Goal: Information Seeking & Learning: Find specific fact

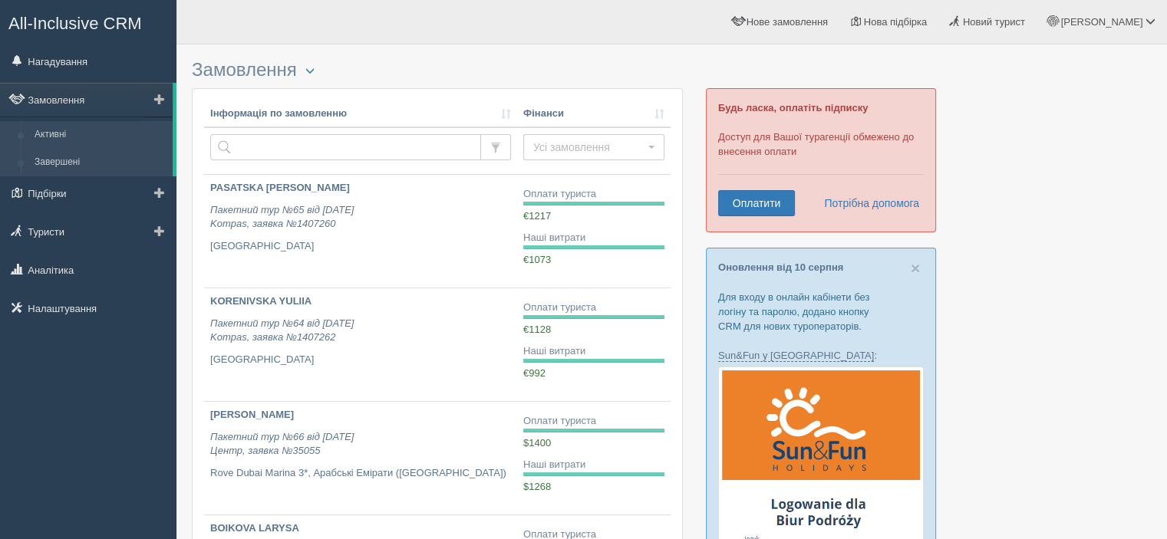
click at [61, 164] on link "Завершені" at bounding box center [100, 163] width 145 height 28
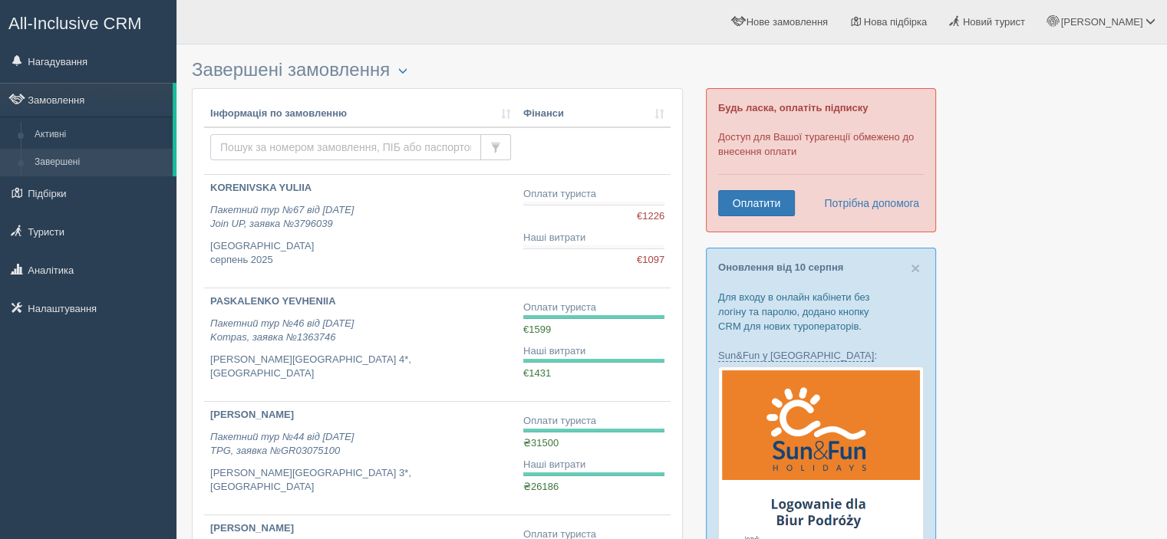
click at [272, 148] on input "text" at bounding box center [345, 147] width 271 height 26
type input "bobko"
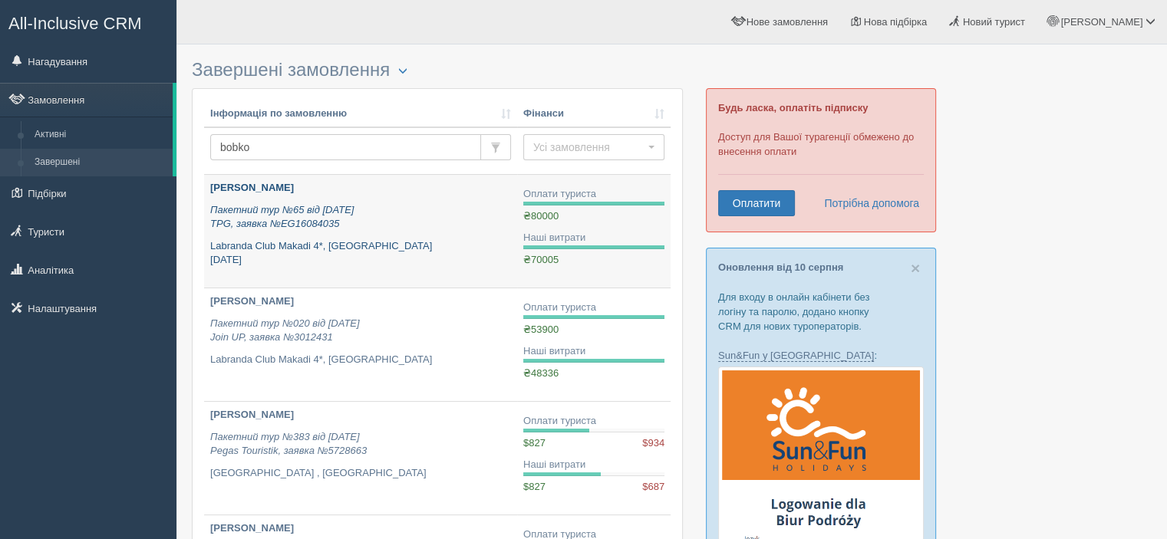
click at [258, 189] on b "[PERSON_NAME]" at bounding box center [252, 188] width 84 height 12
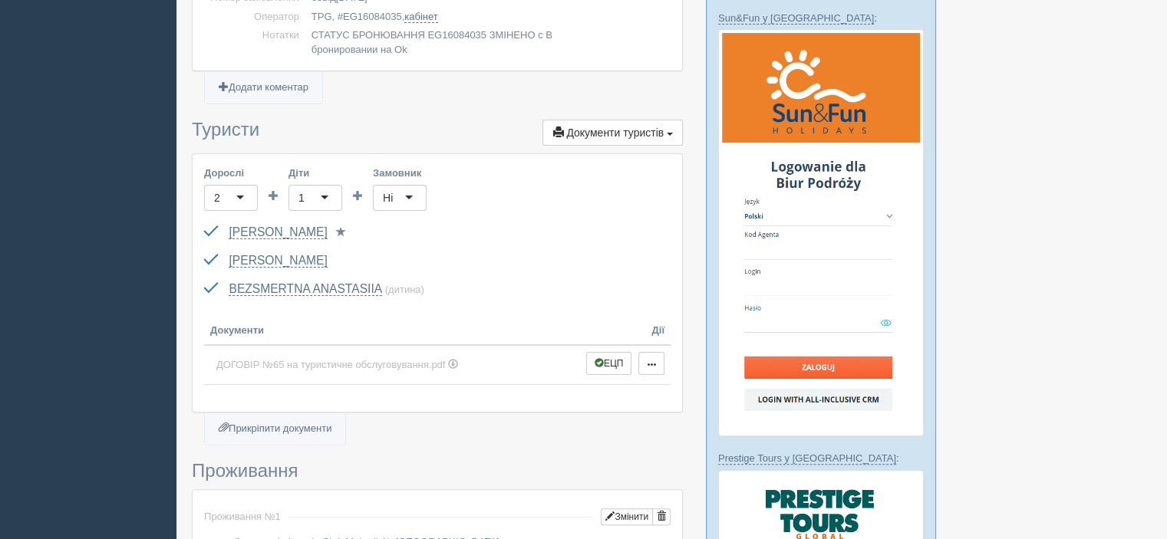
scroll to position [384, 0]
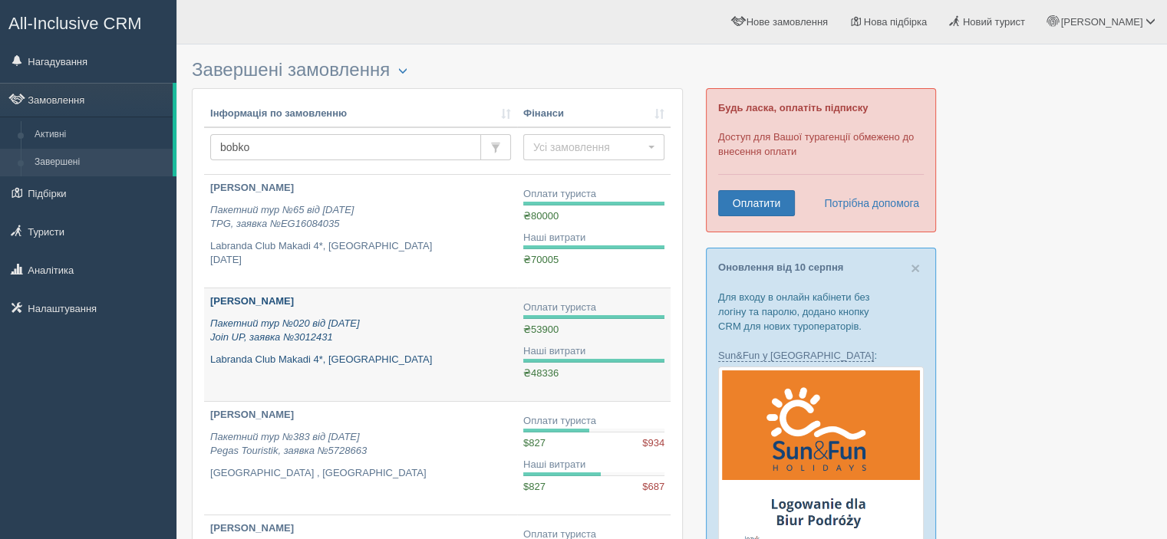
click at [252, 297] on b "[PERSON_NAME]" at bounding box center [252, 301] width 84 height 12
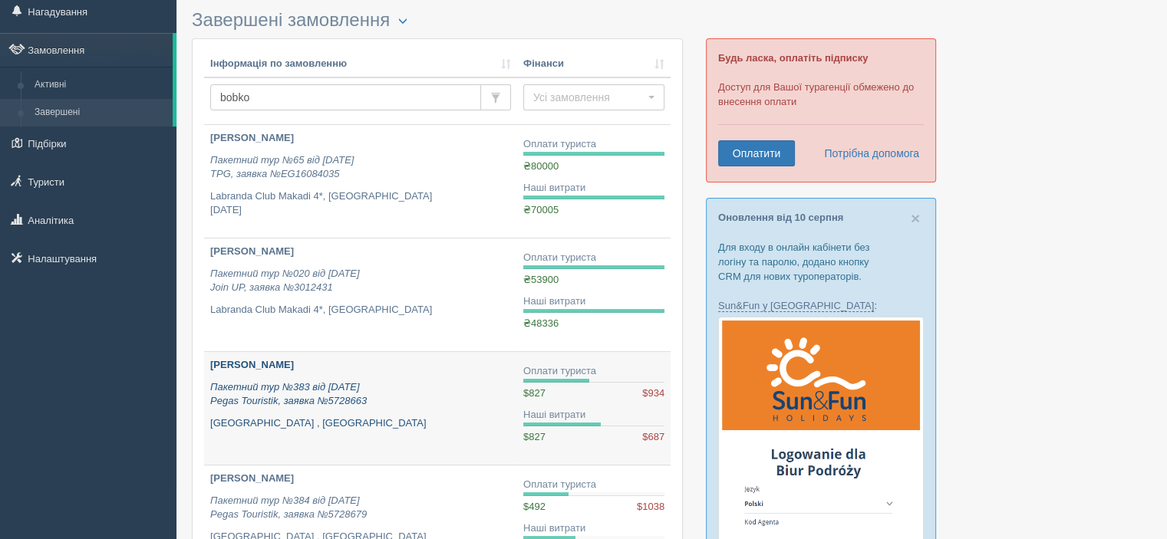
scroll to position [77, 0]
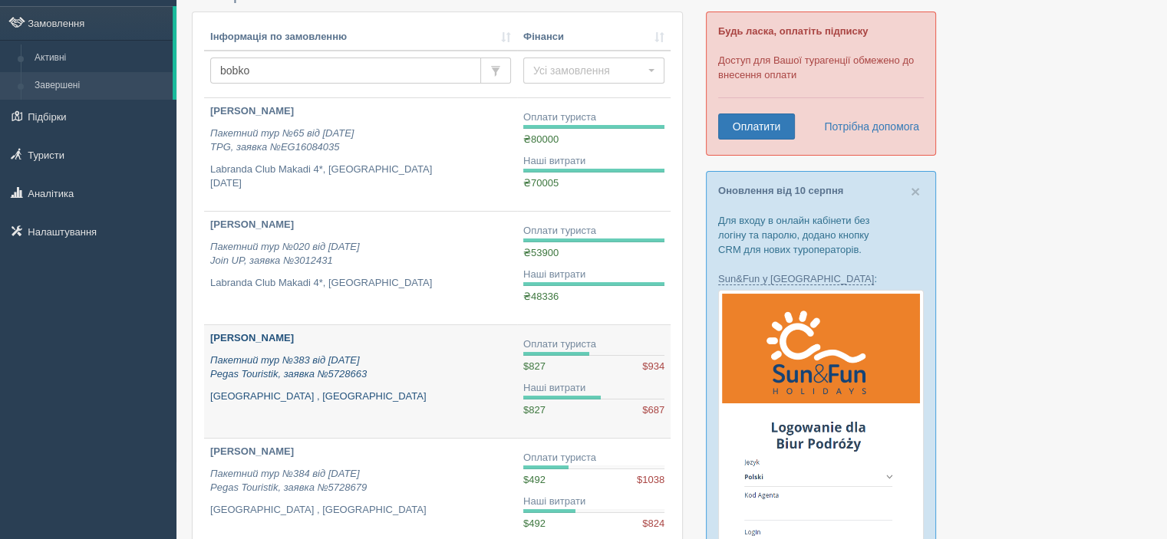
click at [294, 329] on link "BOBKO OLEKSANDR Пакетний тур №383 від 14.07.2021 Pegas Touristik, заявка №57286…" at bounding box center [360, 381] width 313 height 113
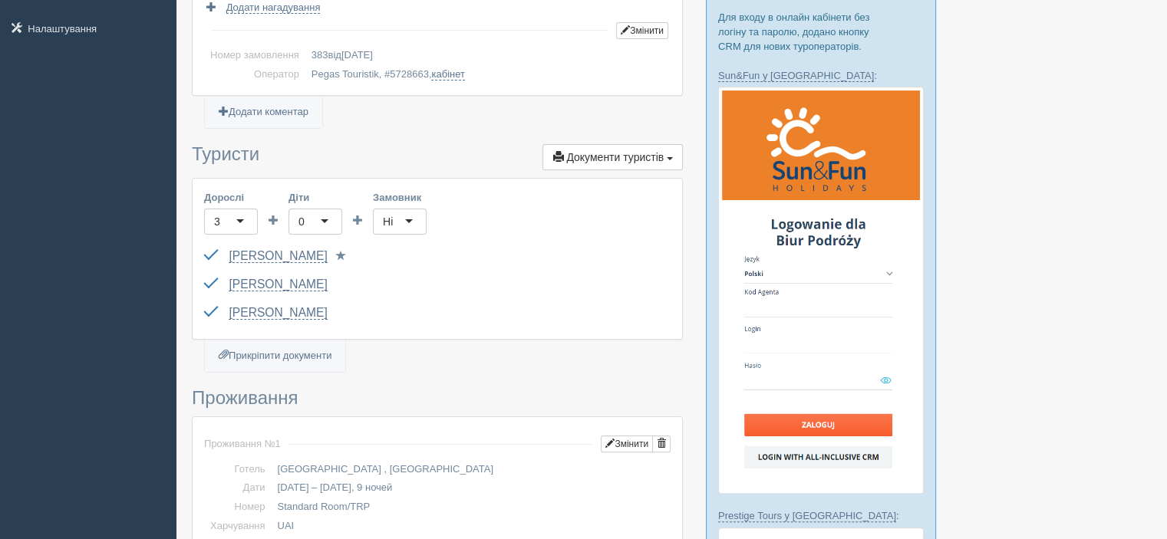
scroll to position [307, 0]
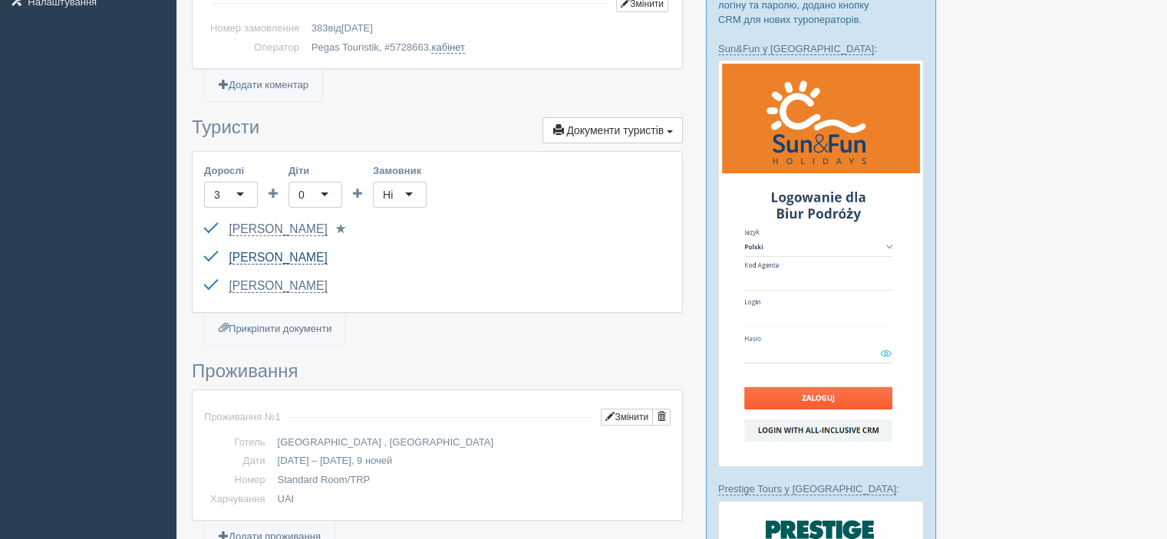
click at [301, 258] on link "[PERSON_NAME]" at bounding box center [278, 258] width 98 height 14
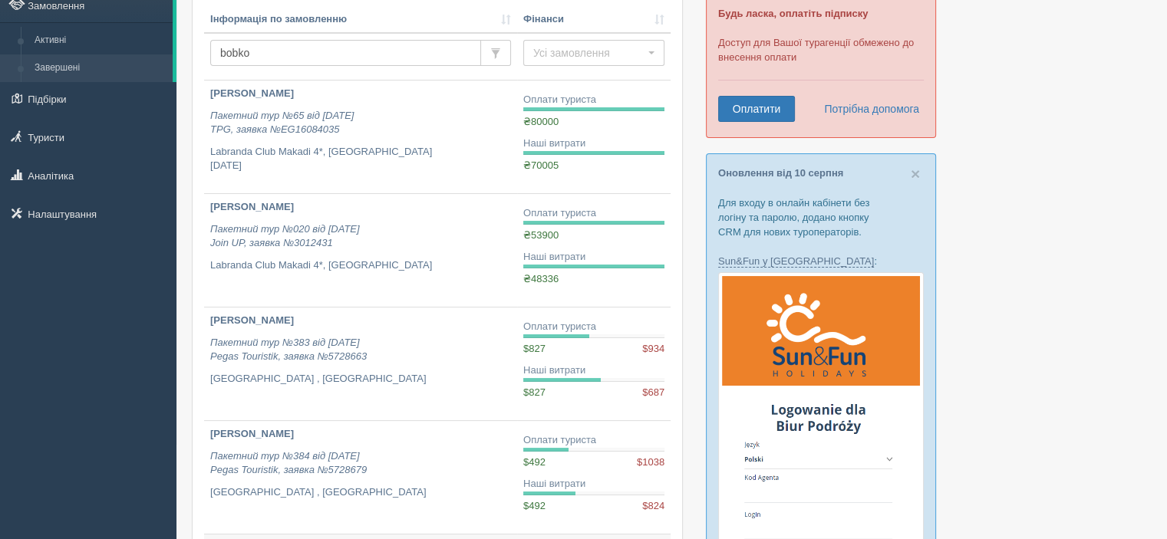
scroll to position [77, 0]
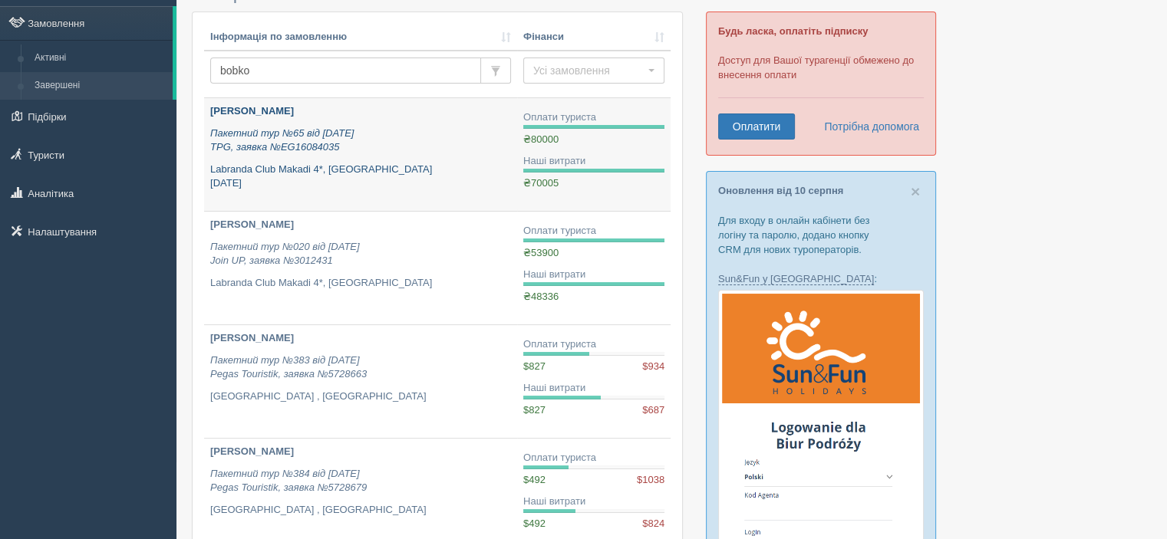
click at [253, 108] on b "[PERSON_NAME]" at bounding box center [252, 111] width 84 height 12
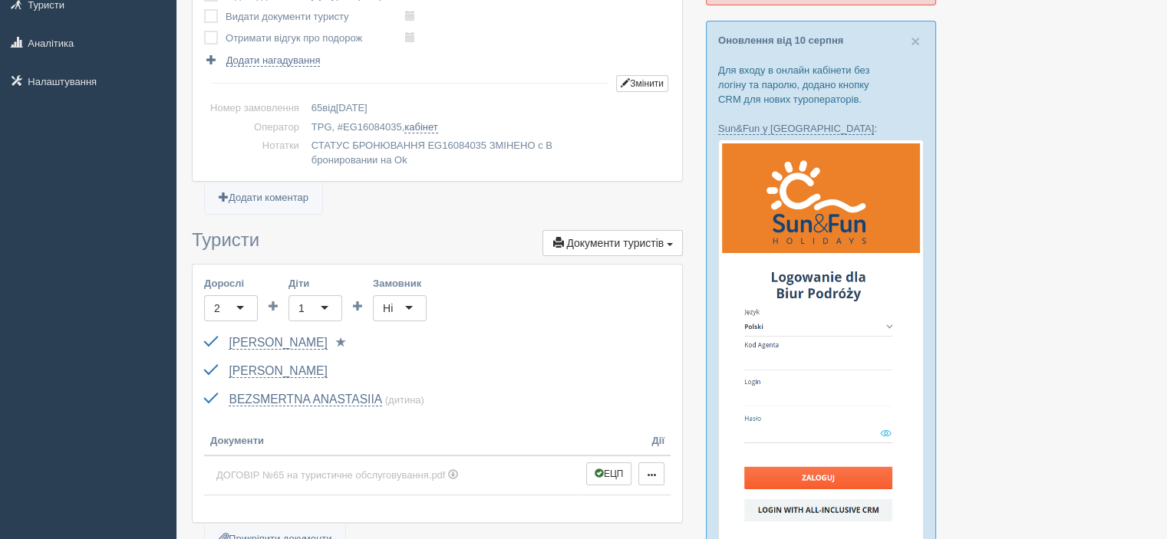
scroll to position [307, 0]
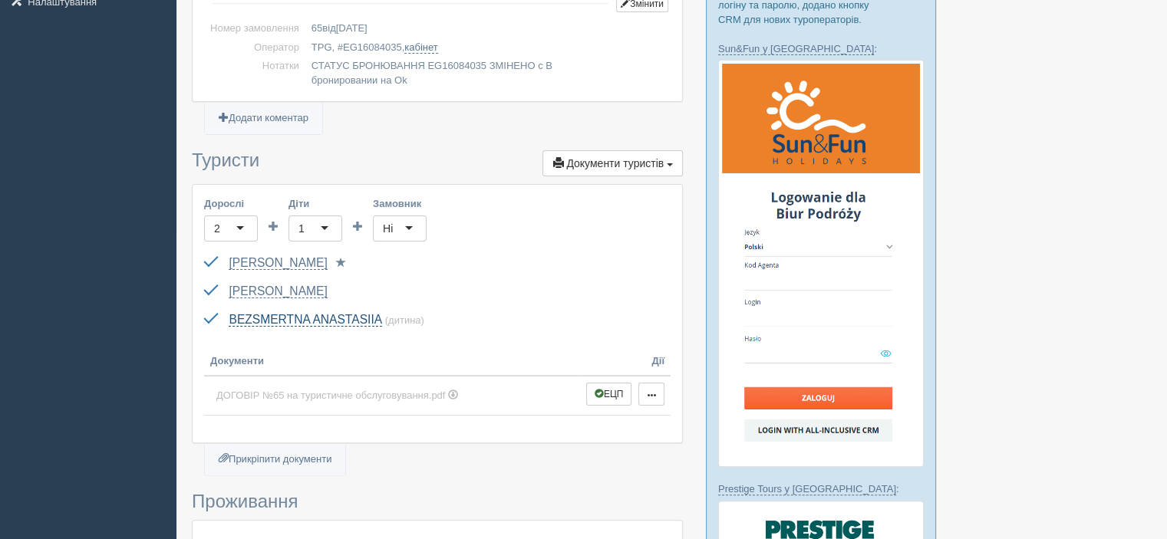
click at [312, 316] on link "BEZSMERTNA ANASTASIIA" at bounding box center [305, 320] width 153 height 14
